Goal: Task Accomplishment & Management: Use online tool/utility

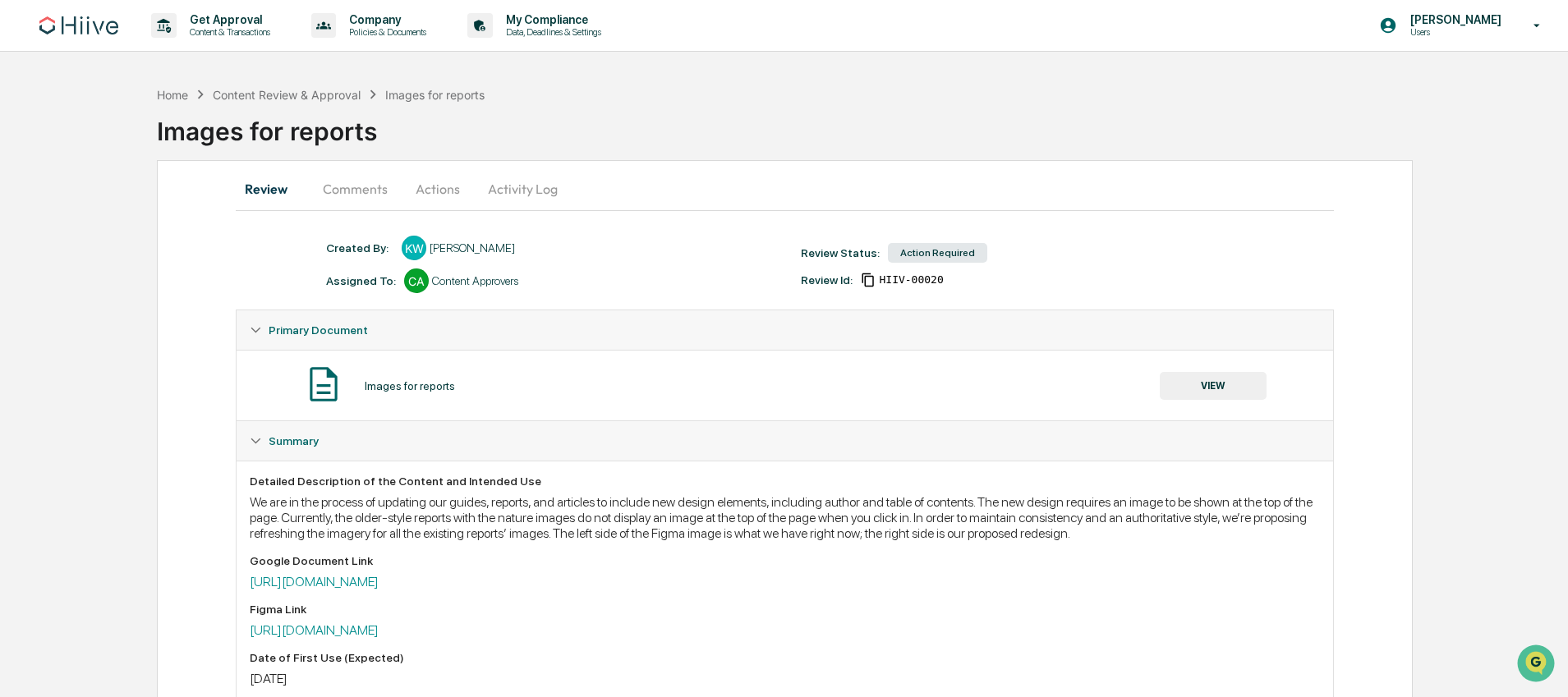
click at [1238, 384] on button "VIEW" at bounding box center [1212, 386] width 107 height 28
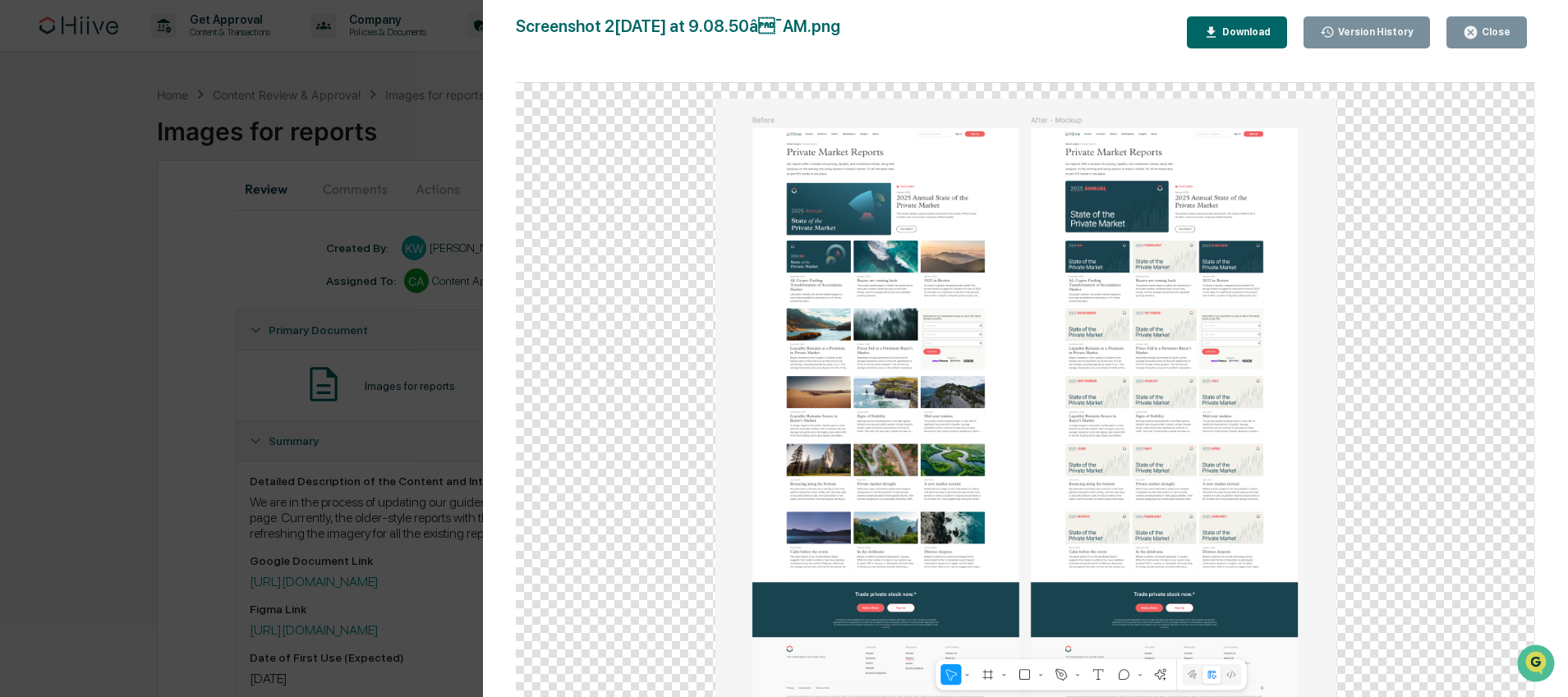
click at [468, 171] on div "Version History [DATE] 04:12 PM [PERSON_NAME] Screenshot [DATE] at 9.08.50â¯AM…" at bounding box center [784, 348] width 1568 height 697
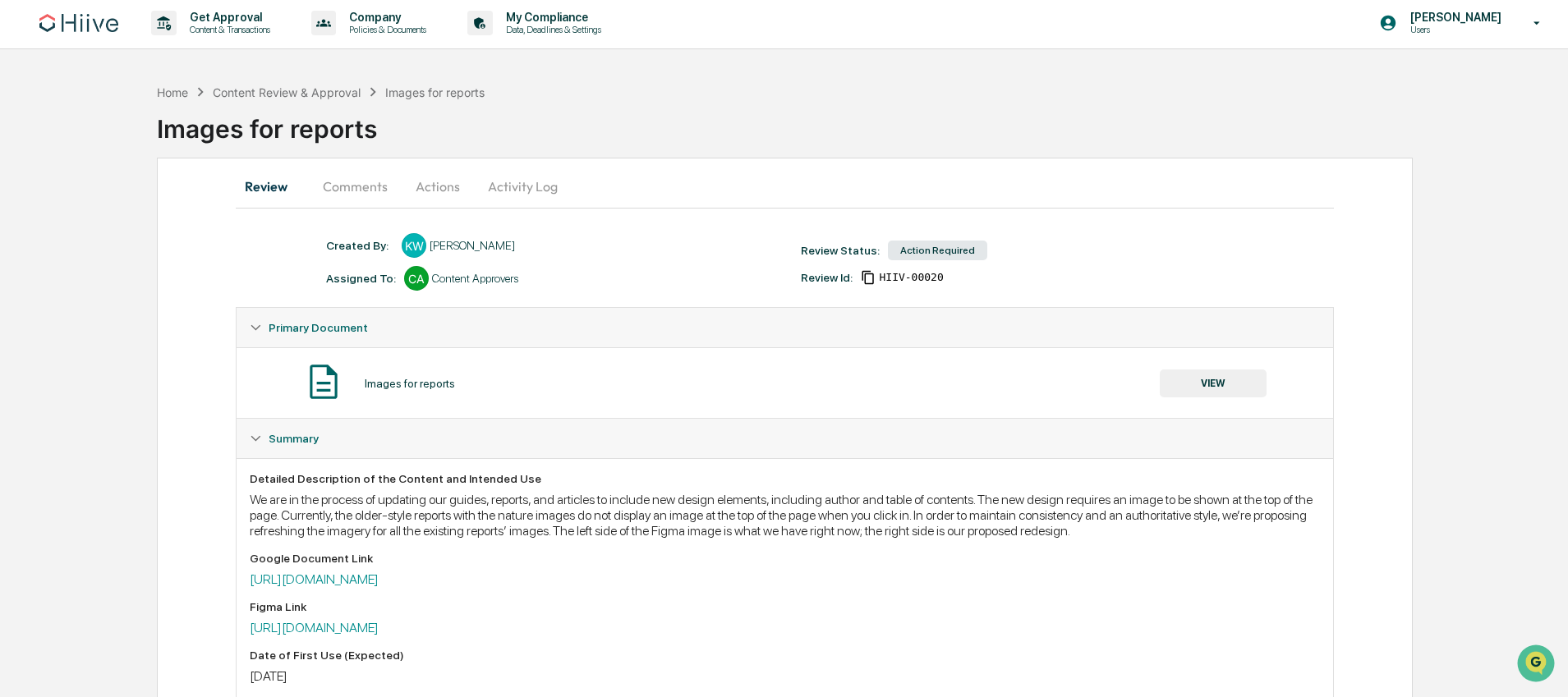
scroll to position [238, 0]
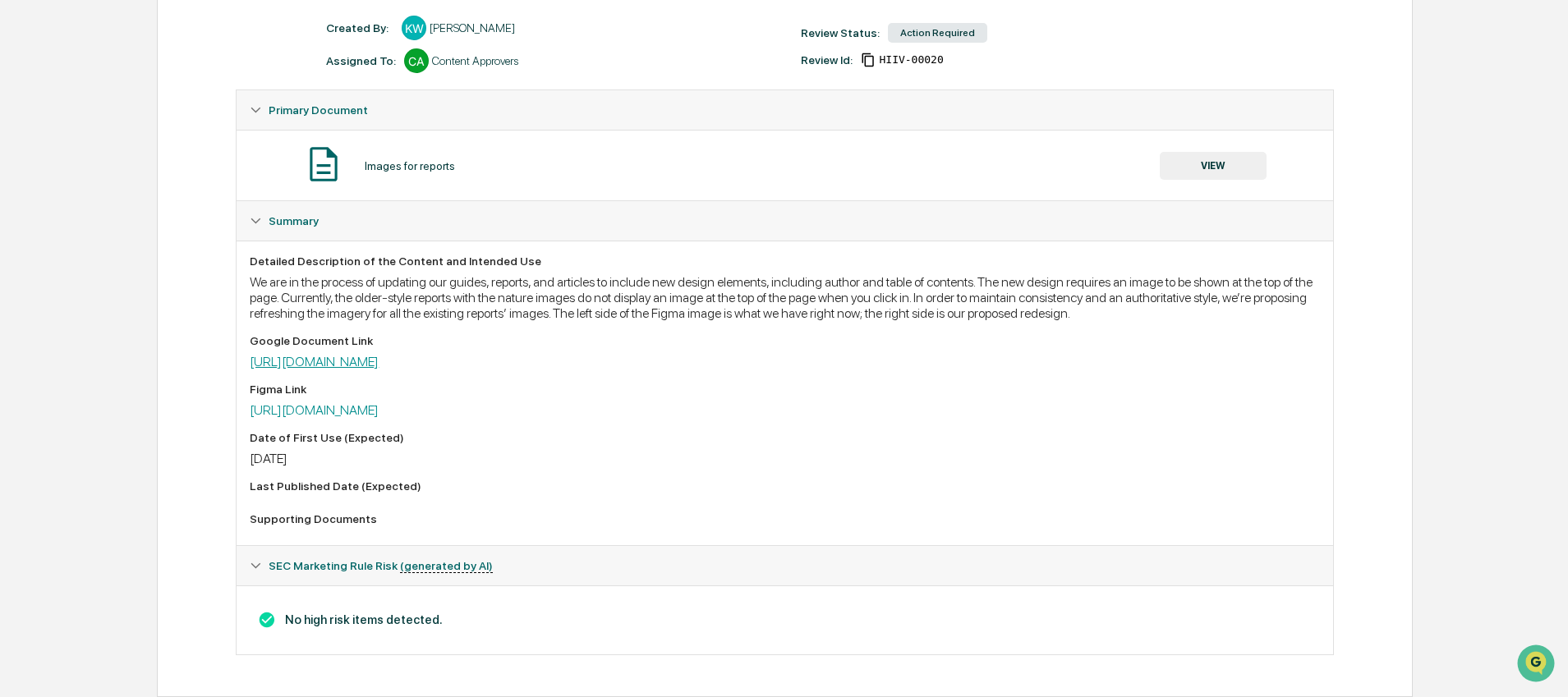
click at [379, 360] on link "[URL][DOMAIN_NAME]" at bounding box center [315, 361] width 129 height 15
click at [379, 409] on link "[URL][DOMAIN_NAME]" at bounding box center [315, 410] width 129 height 15
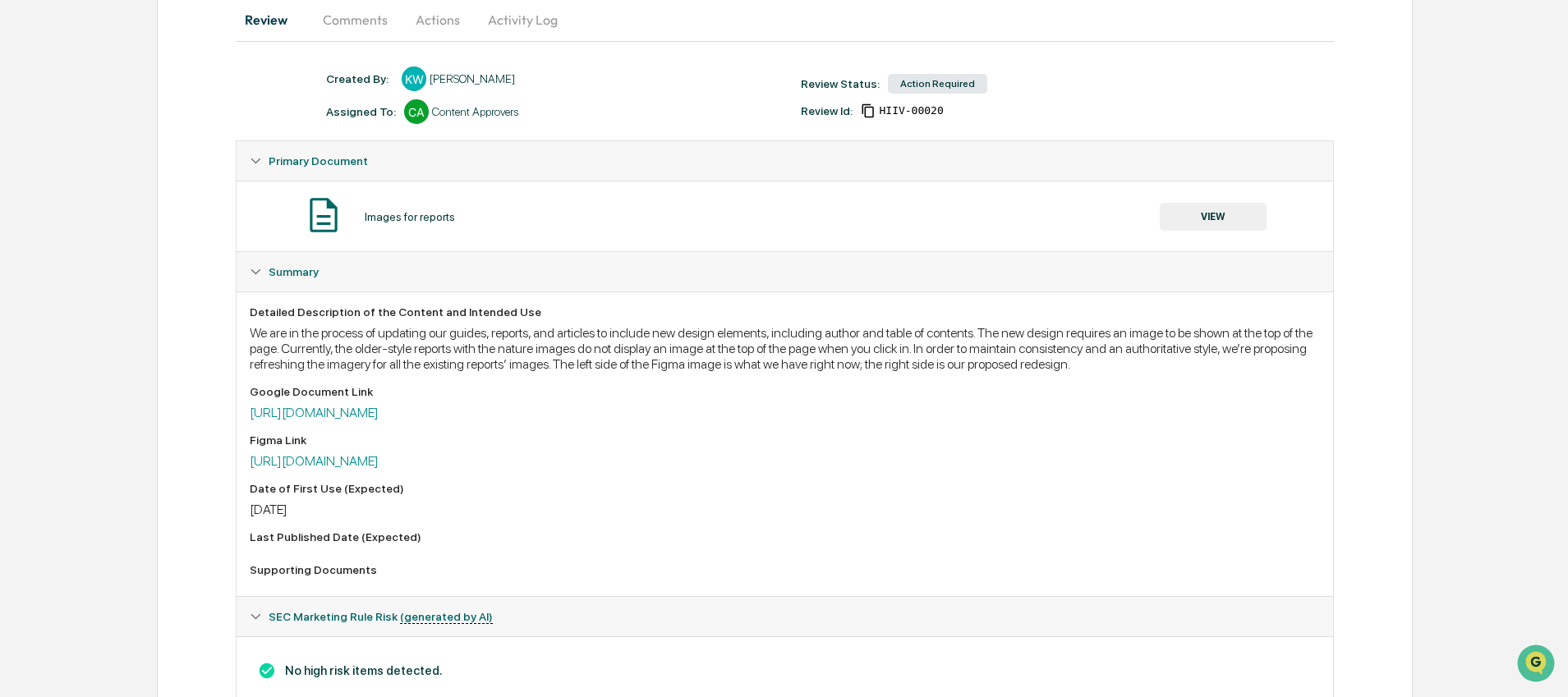
scroll to position [77, 0]
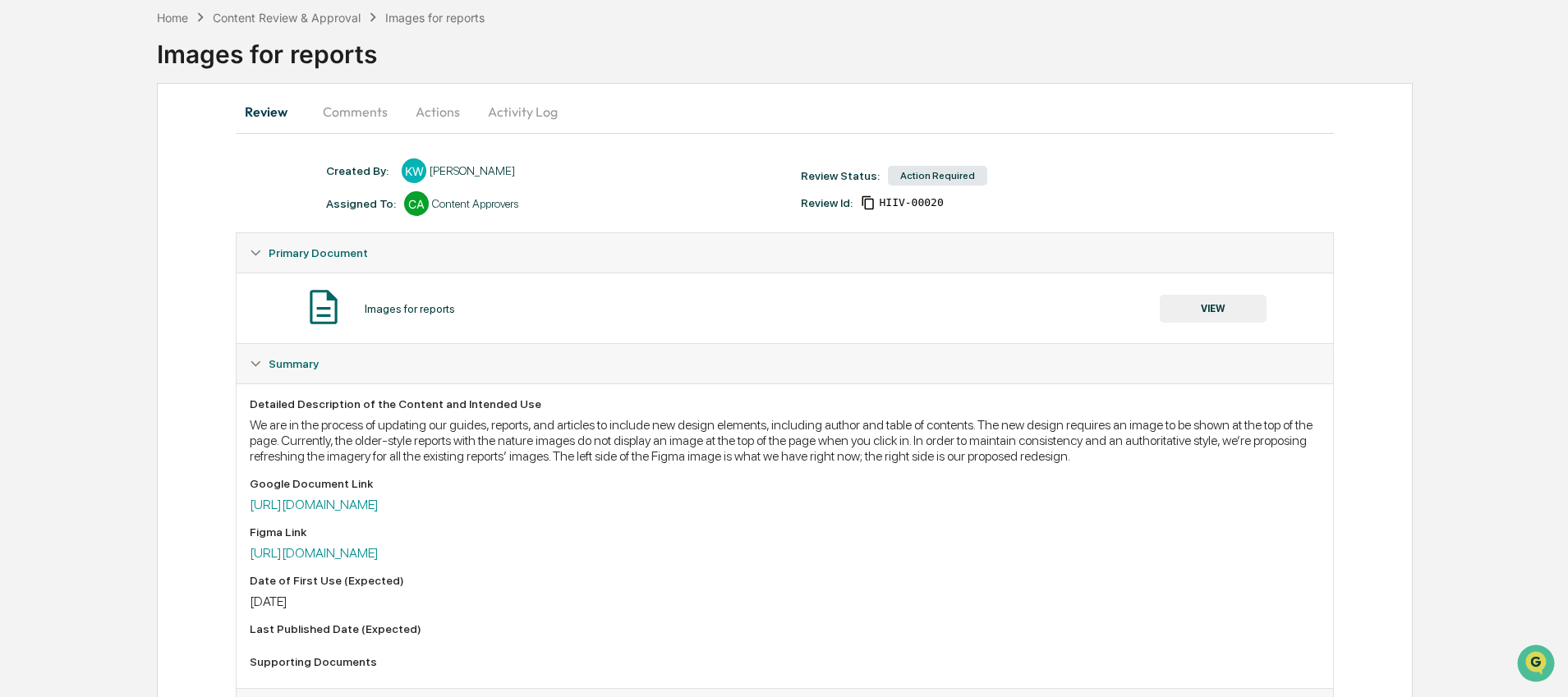
click at [443, 122] on button "Actions" at bounding box center [438, 112] width 74 height 39
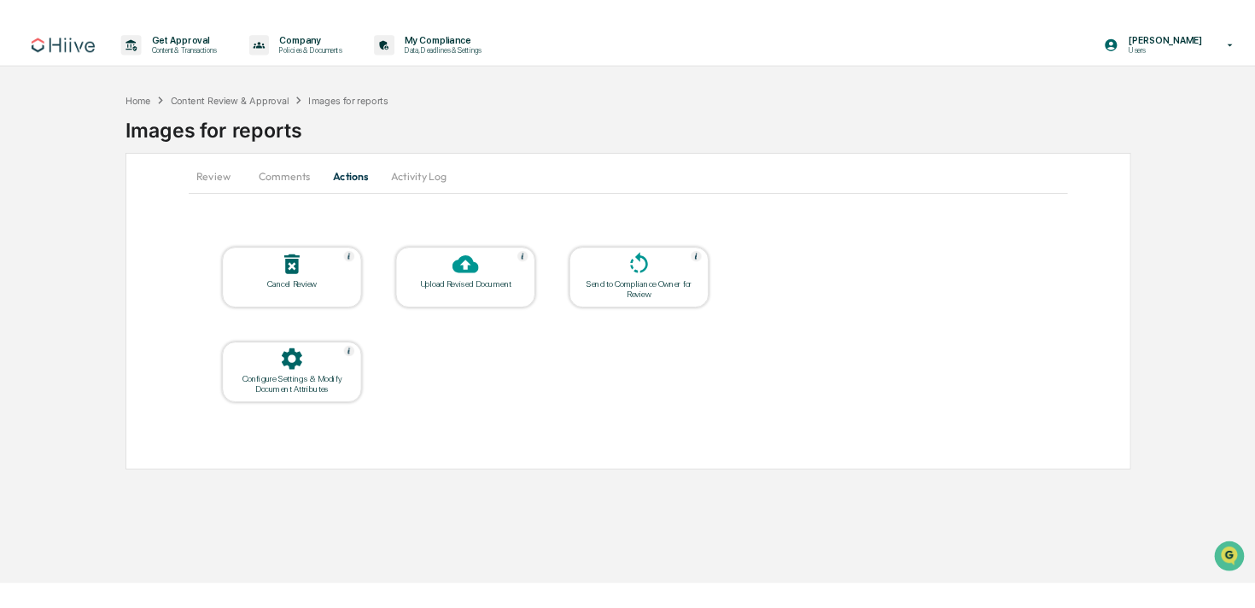
scroll to position [0, 0]
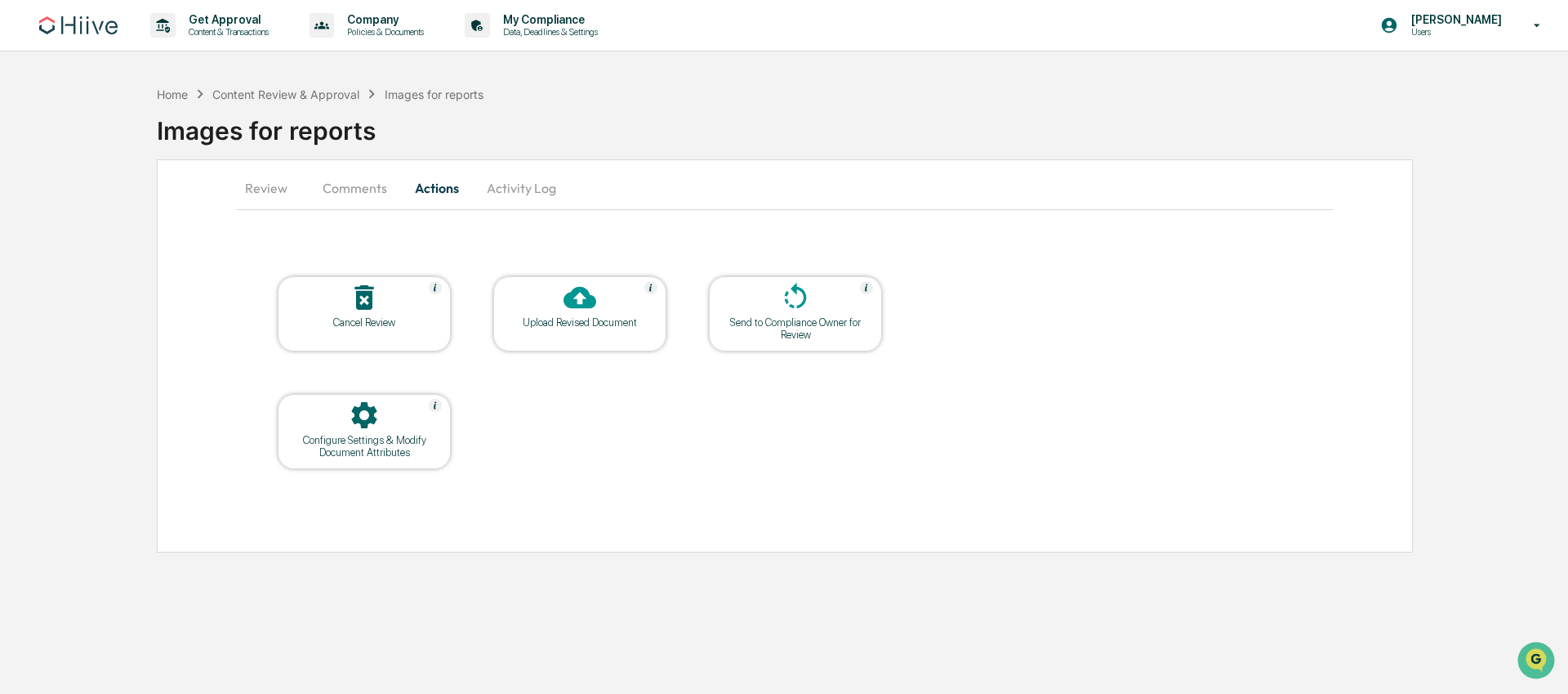
click at [798, 318] on div "Send to Compliance Owner for Review" at bounding box center [796, 328] width 147 height 25
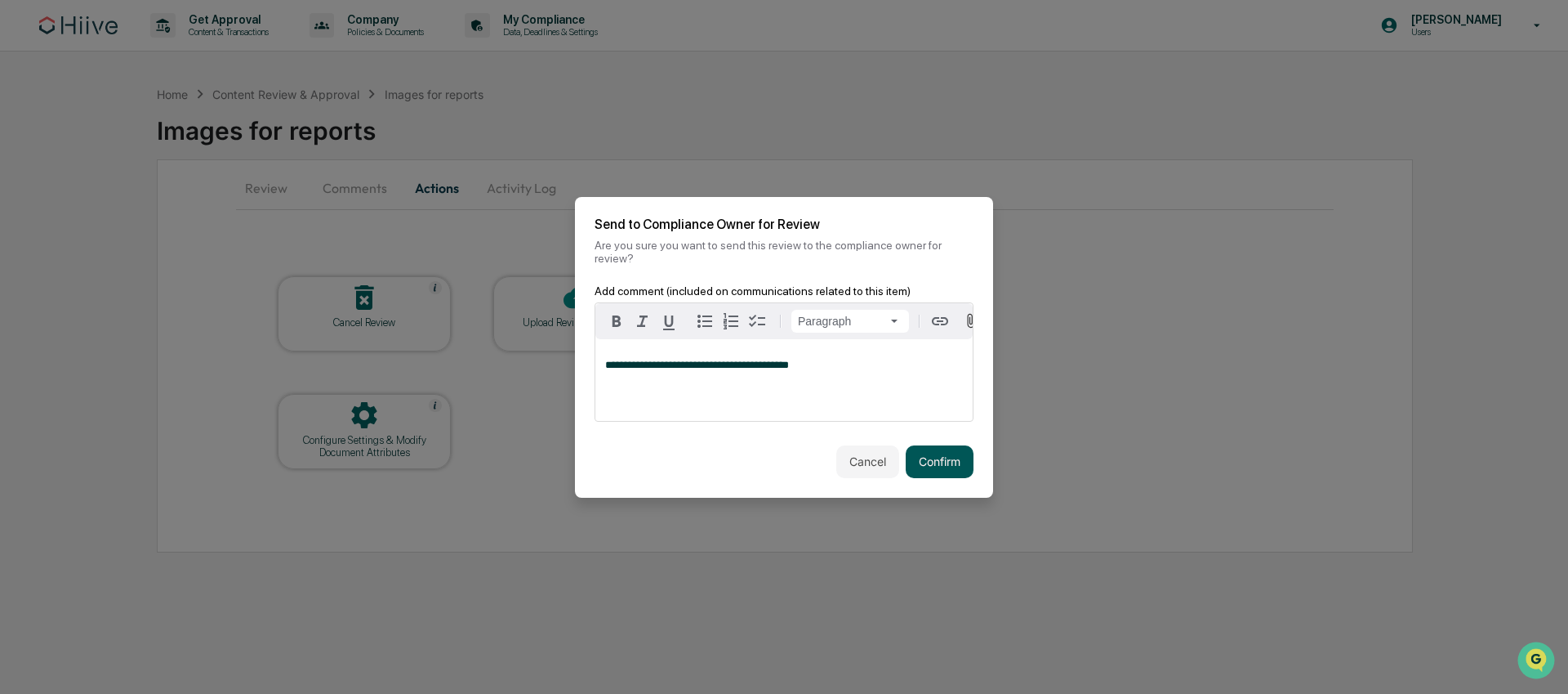
click at [954, 460] on button "Confirm" at bounding box center [939, 461] width 68 height 33
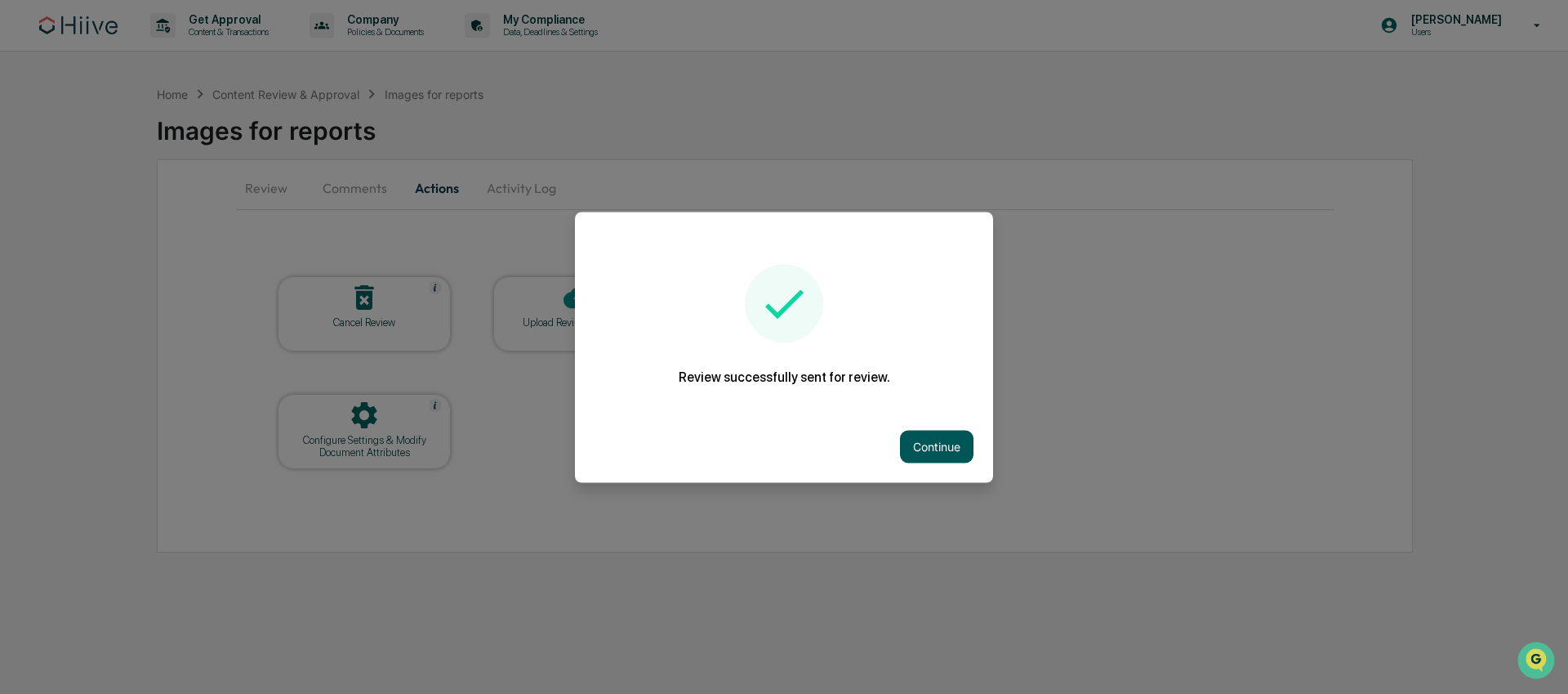
click at [940, 456] on button "Continue" at bounding box center [937, 446] width 74 height 33
